Goal: Use online tool/utility: Utilize a website feature to perform a specific function

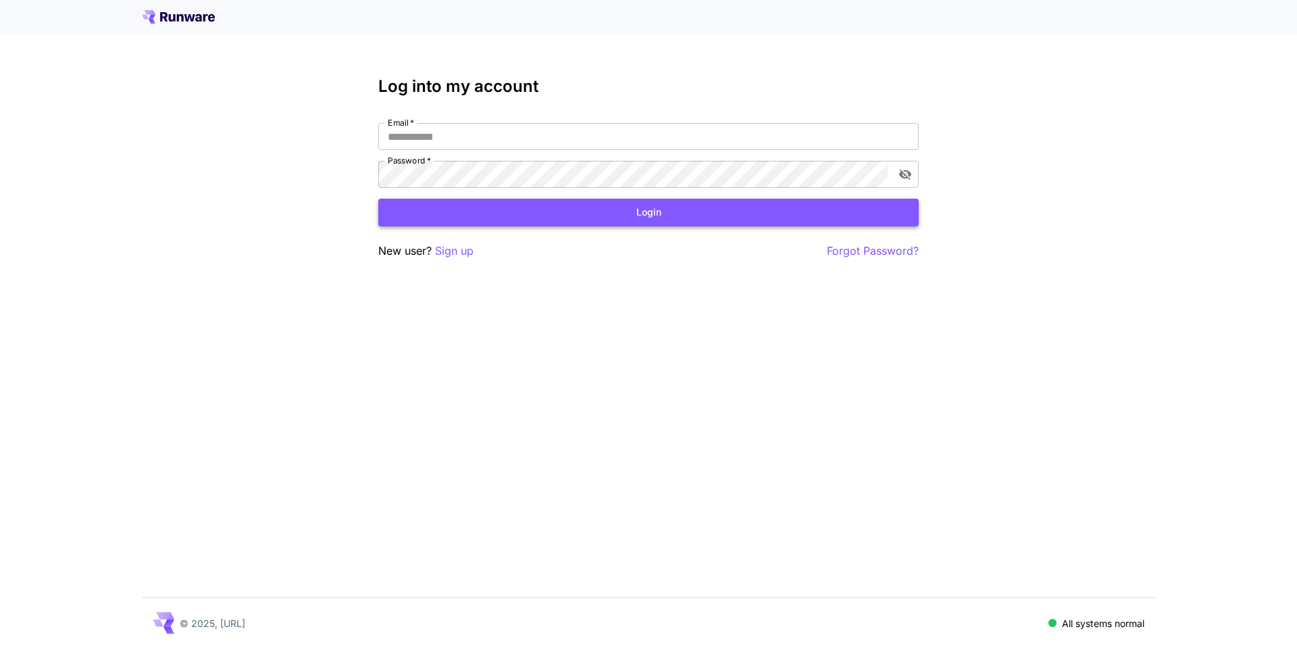
type input "**********"
click at [652, 218] on button "Login" at bounding box center [648, 213] width 540 height 28
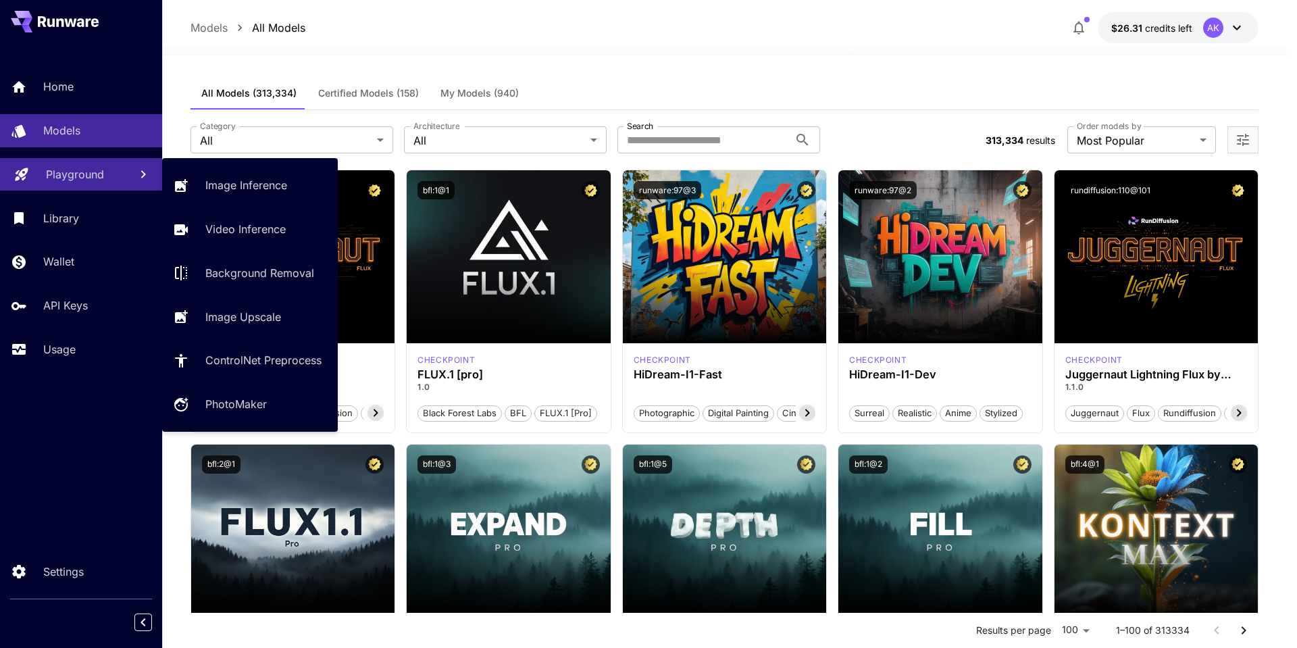
click at [66, 176] on p "Playground" at bounding box center [75, 174] width 58 height 16
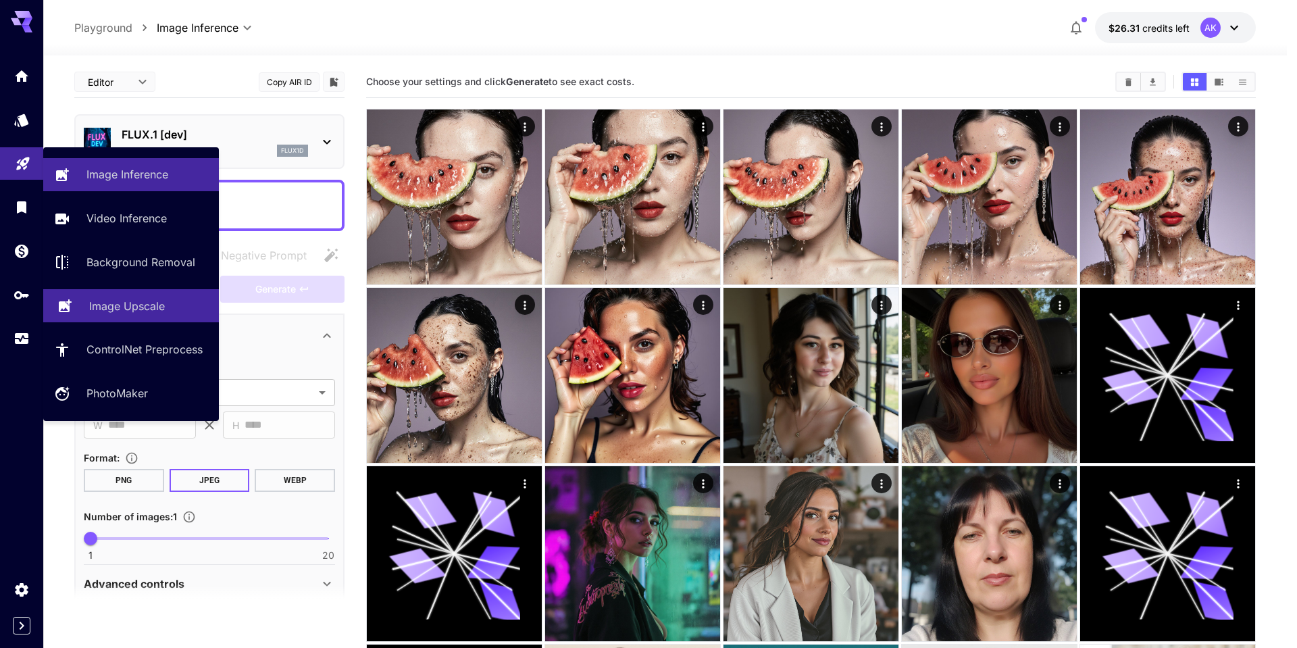
click at [123, 303] on p "Image Upscale" at bounding box center [127, 306] width 76 height 16
type input "**********"
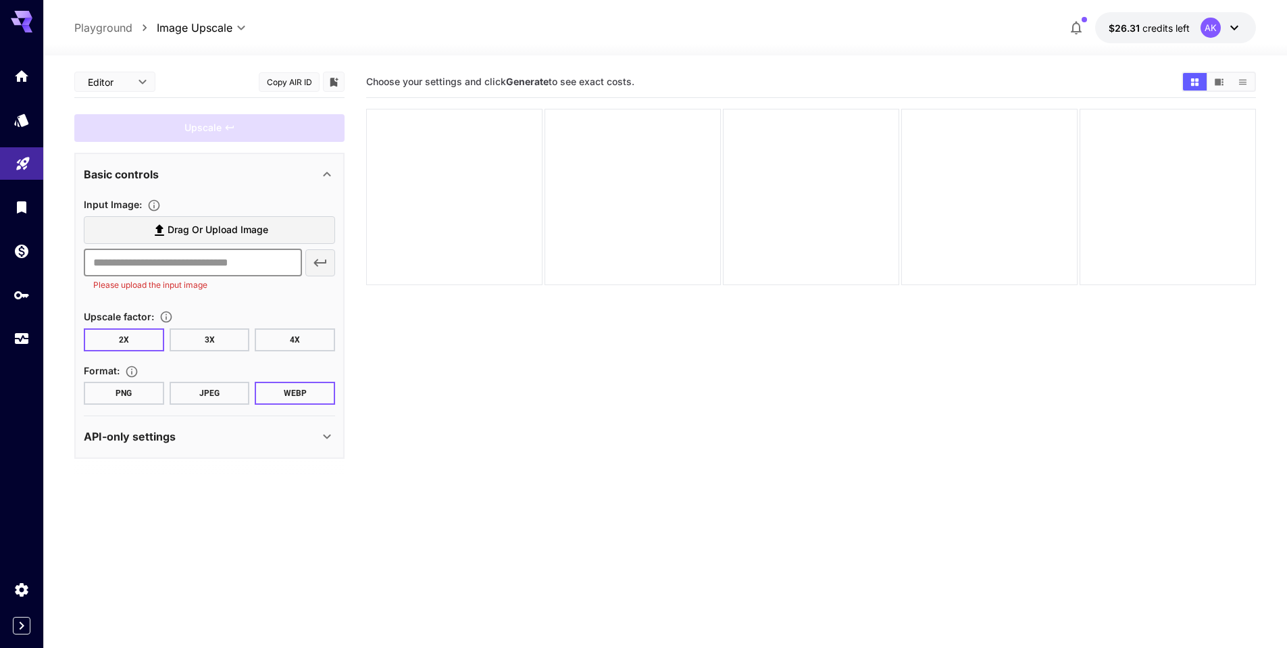
click at [210, 263] on input "text" at bounding box center [193, 262] width 218 height 27
click at [161, 258] on input "text" at bounding box center [193, 262] width 218 height 27
click at [261, 225] on span "Drag or upload image" at bounding box center [217, 230] width 101 height 17
click at [0, 0] on input "Drag or upload image" at bounding box center [0, 0] width 0 height 0
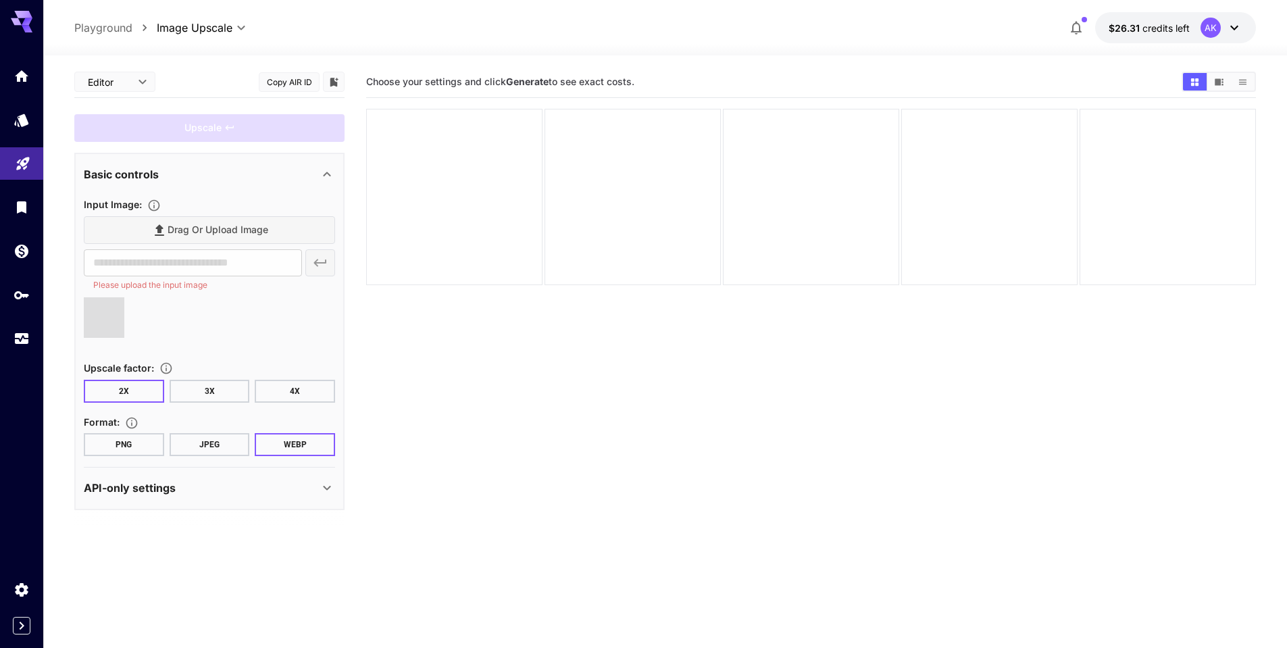
type input "**********"
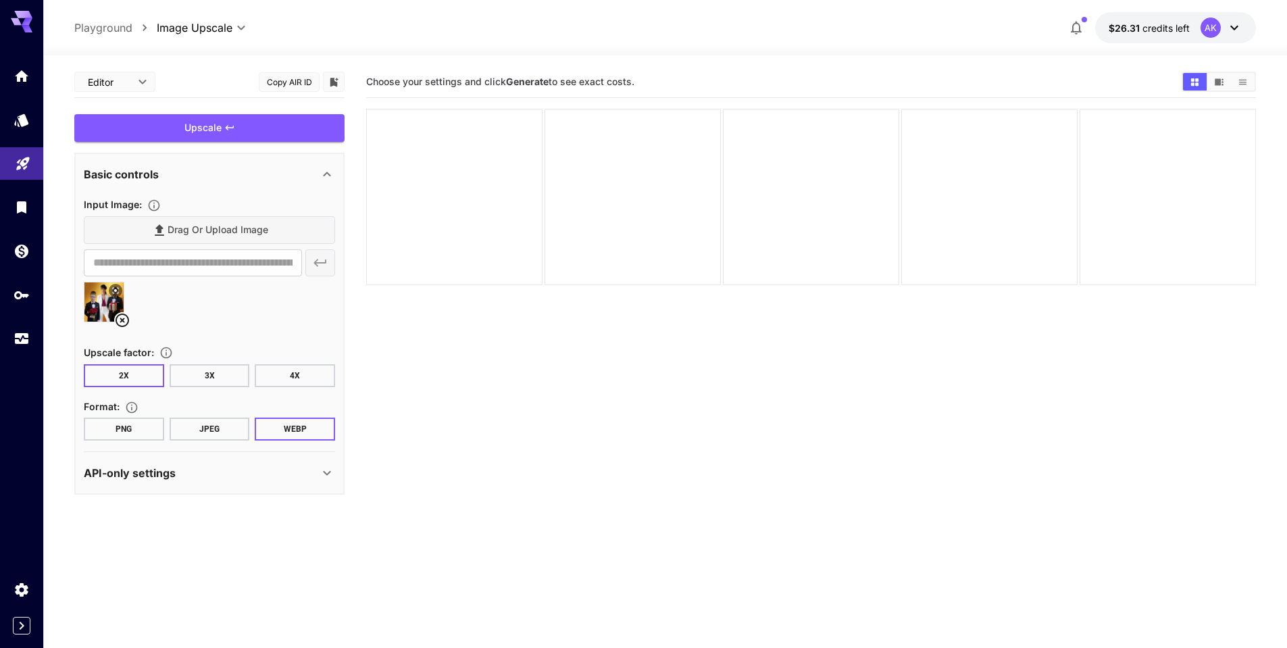
click at [213, 428] on button "JPEG" at bounding box center [210, 428] width 80 height 23
click at [250, 120] on div "Upscale" at bounding box center [209, 128] width 270 height 28
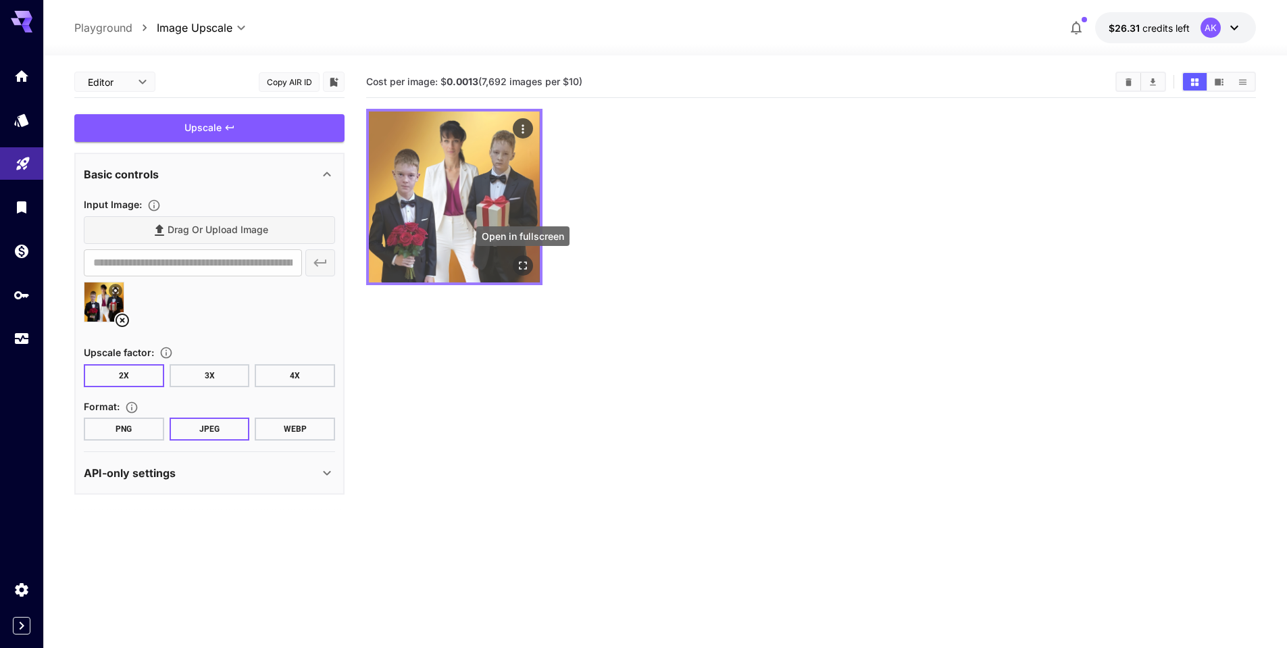
click at [521, 262] on icon "Open in fullscreen" at bounding box center [523, 265] width 8 height 8
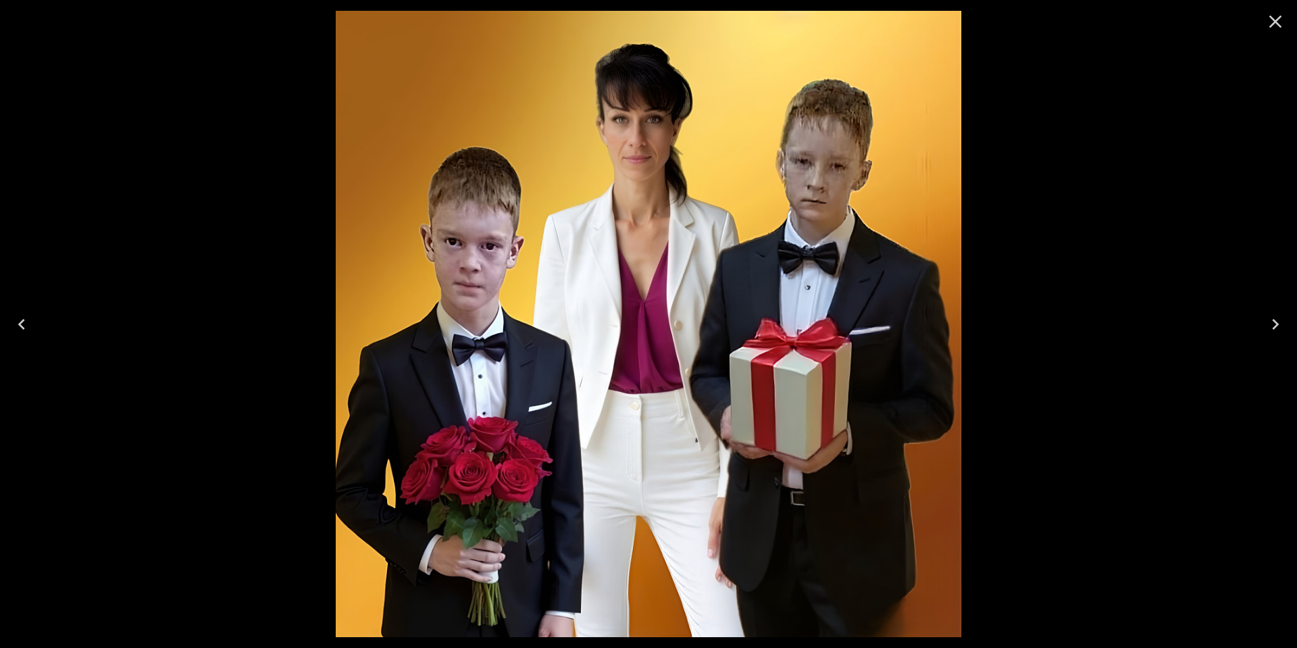
click at [1279, 24] on icon "Close" at bounding box center [1275, 22] width 22 height 22
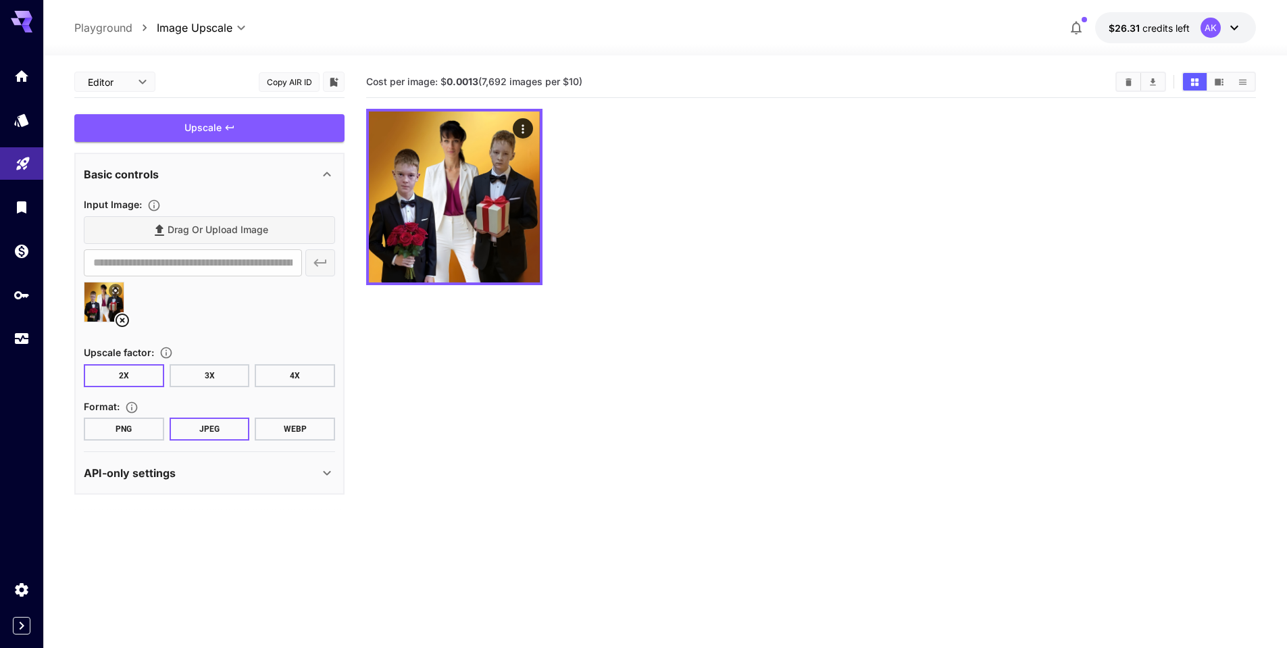
click at [302, 374] on button "4X" at bounding box center [295, 375] width 80 height 23
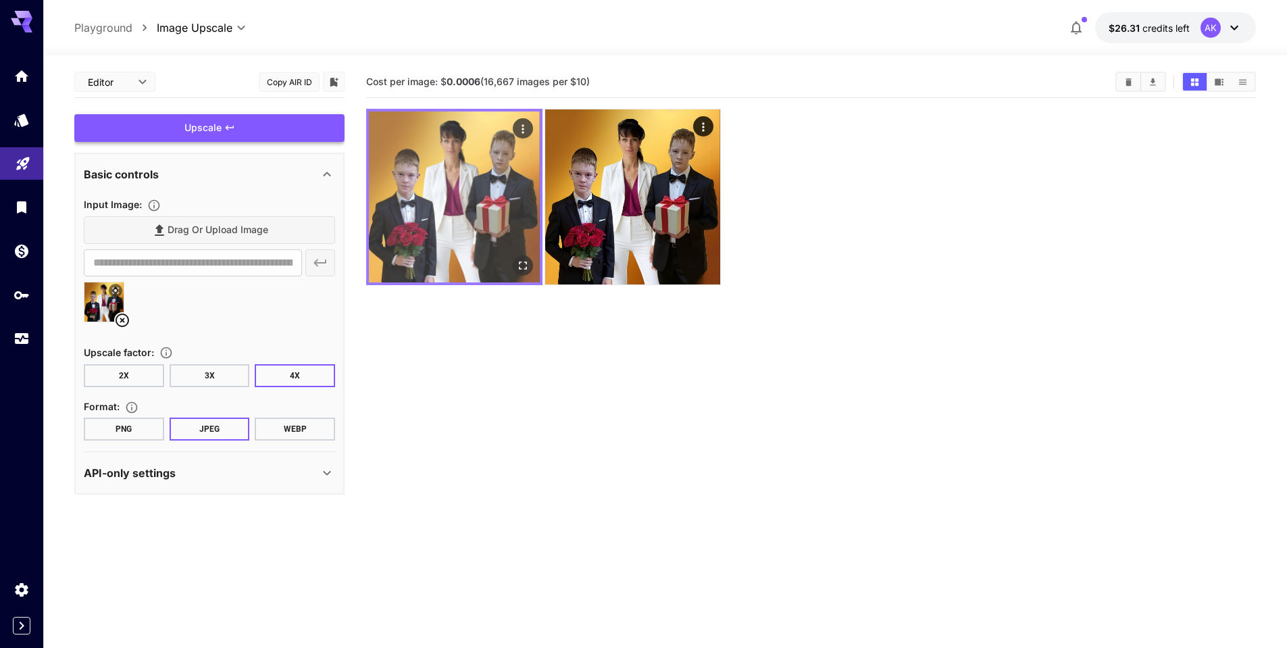
click at [444, 190] on img at bounding box center [454, 196] width 171 height 171
click at [521, 265] on icon "Open in fullscreen" at bounding box center [523, 266] width 14 height 14
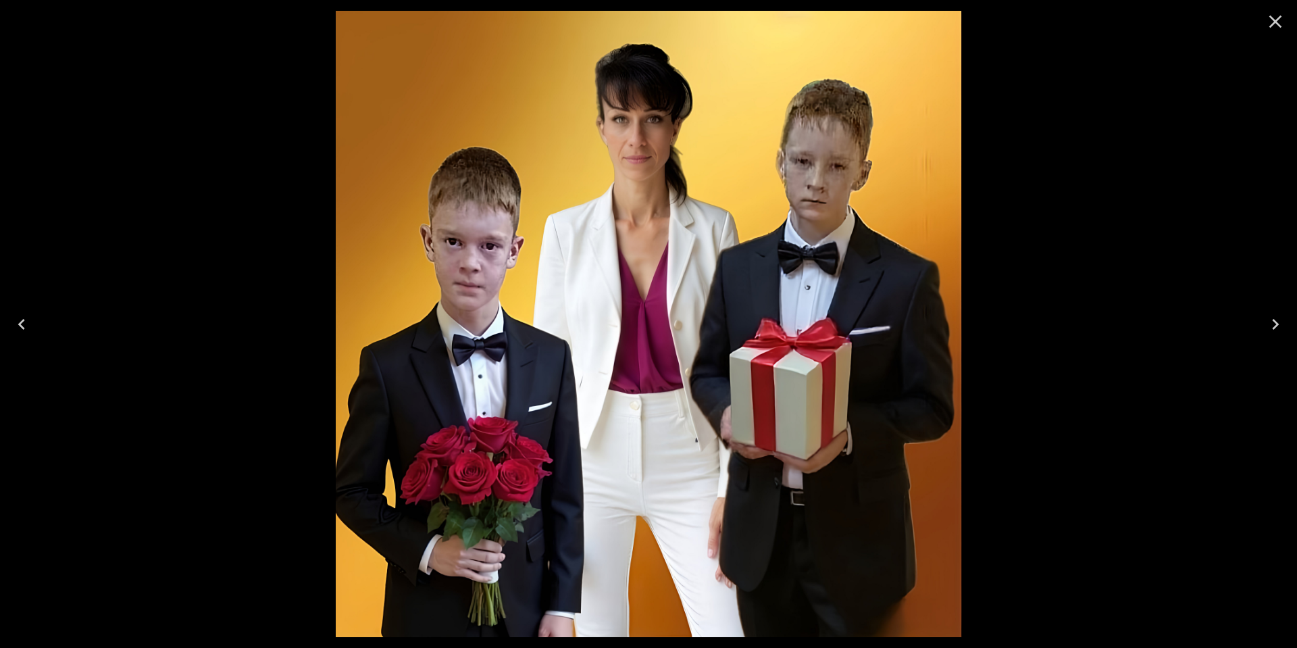
click at [1274, 24] on icon "Close" at bounding box center [1275, 22] width 22 height 22
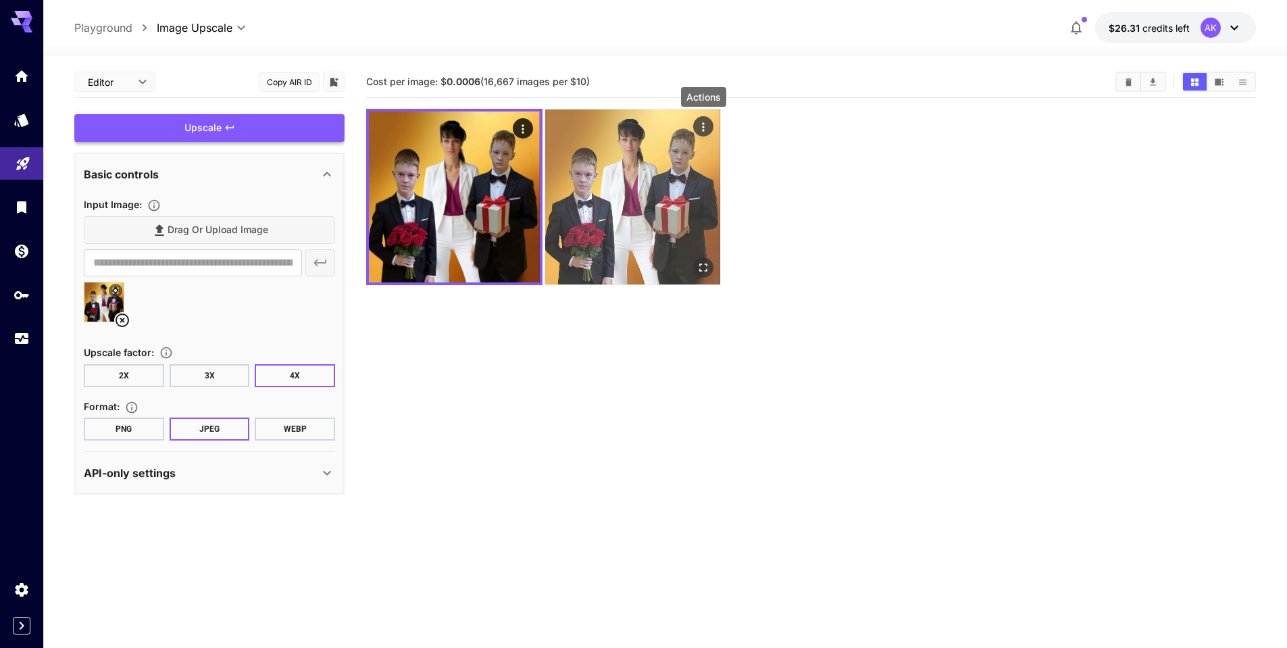
click at [702, 126] on icon "Actions" at bounding box center [703, 127] width 14 height 14
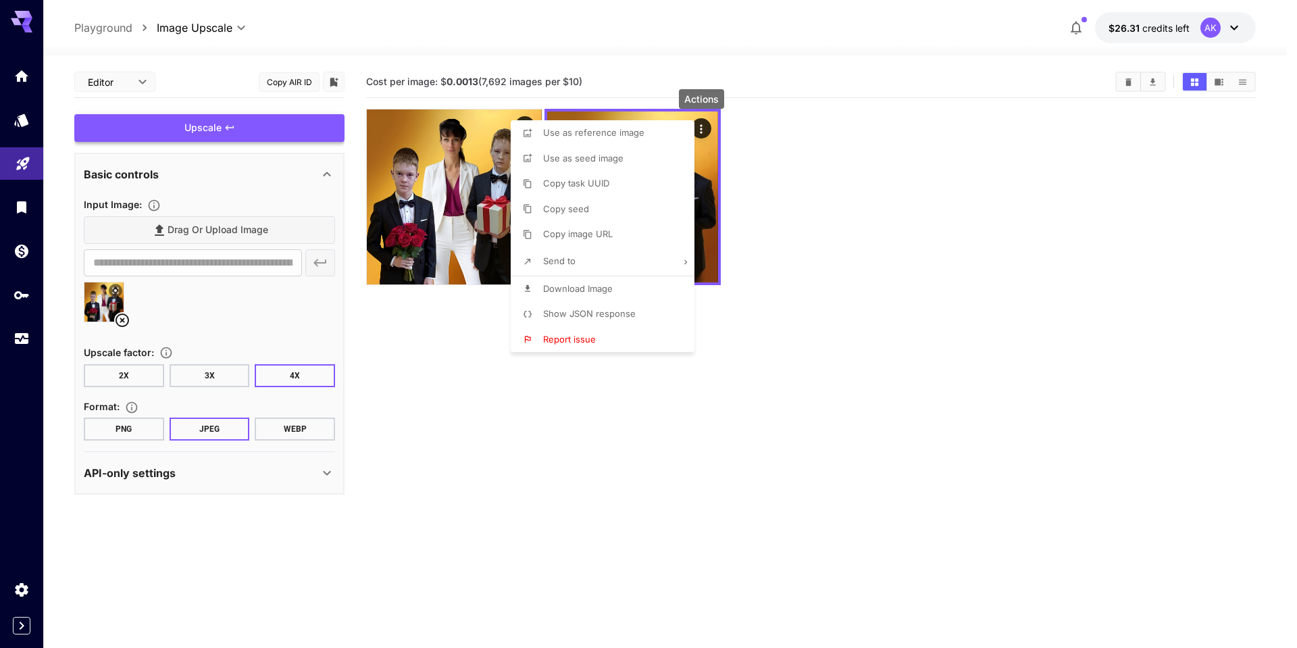
click at [649, 284] on li "Download Image" at bounding box center [607, 289] width 192 height 26
drag, startPoint x: 1121, startPoint y: 190, endPoint x: 1041, endPoint y: 187, distance: 80.4
click at [1120, 190] on div at bounding box center [648, 324] width 1297 height 648
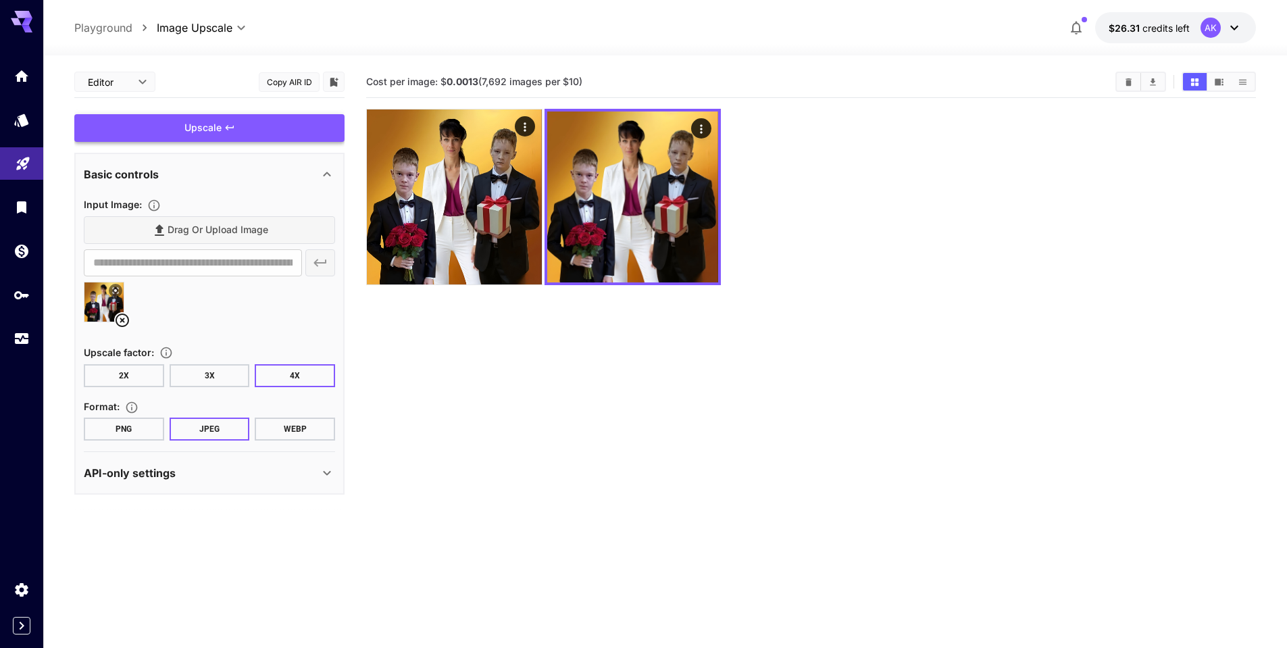
click at [880, 251] on div at bounding box center [810, 197] width 889 height 176
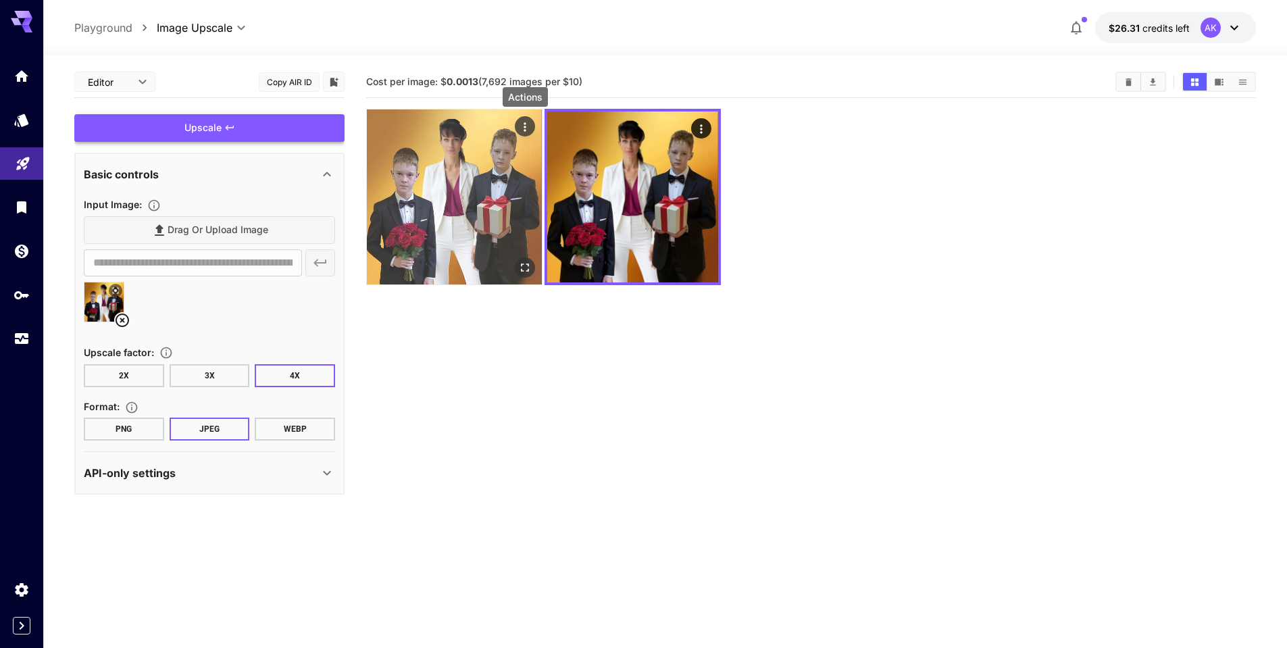
click at [524, 121] on icon "Actions" at bounding box center [525, 127] width 14 height 14
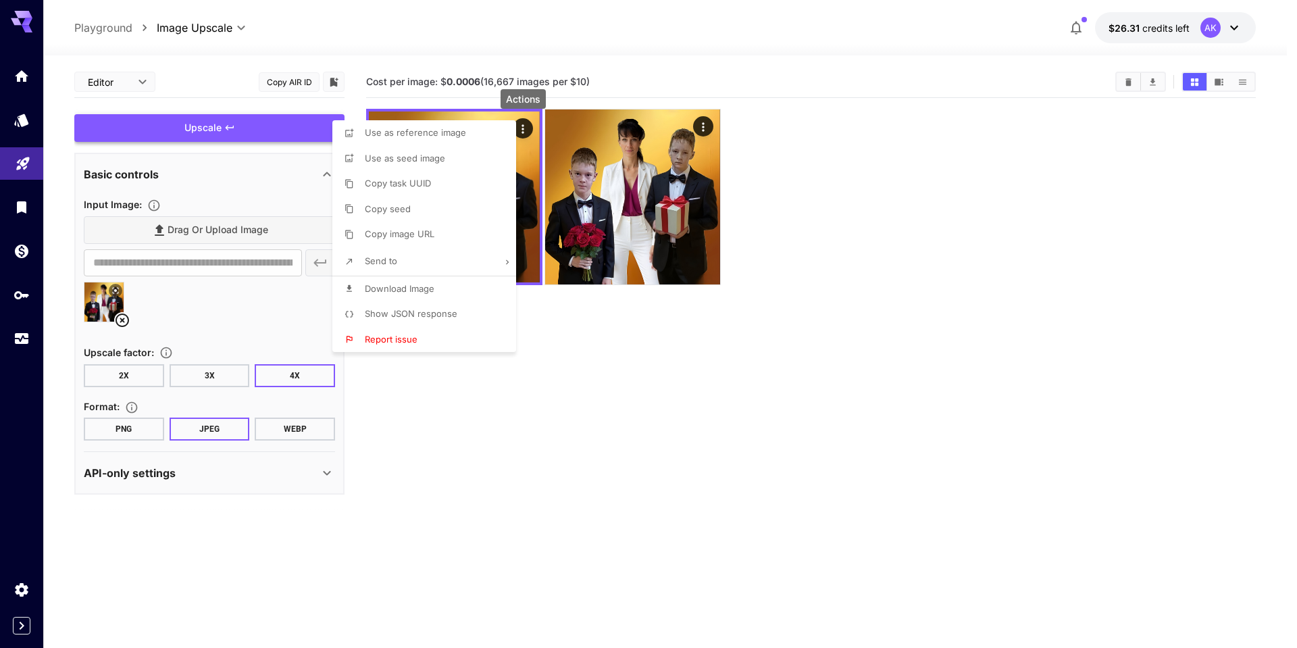
click at [401, 286] on span "Download Image" at bounding box center [400, 288] width 70 height 11
